Goal: Transaction & Acquisition: Download file/media

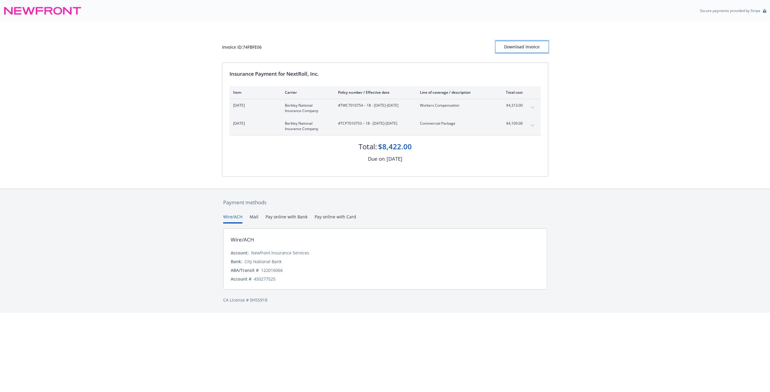
click at [508, 47] on div "Download Invoice" at bounding box center [521, 46] width 53 height 11
